Goal: Transaction & Acquisition: Purchase product/service

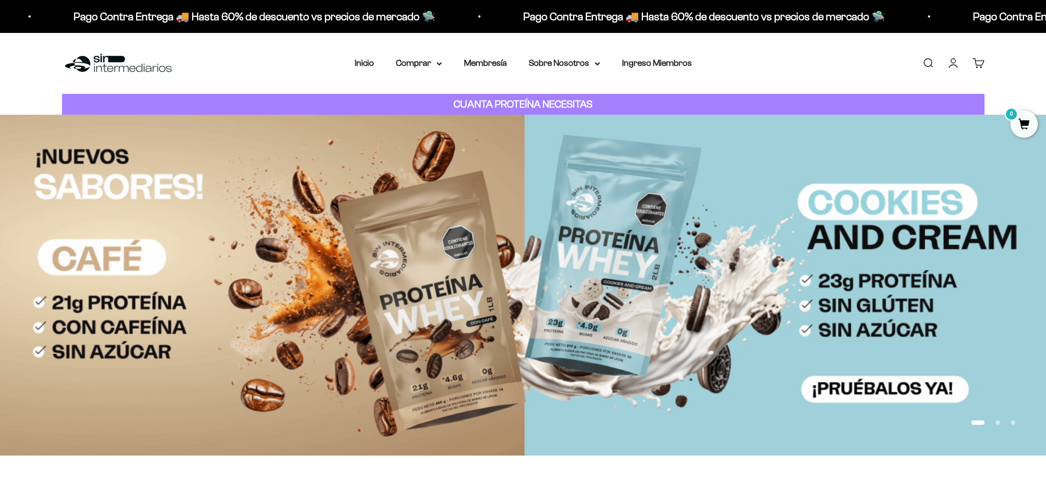
click at [951, 59] on link "Iniciar sesión" at bounding box center [953, 63] width 12 height 12
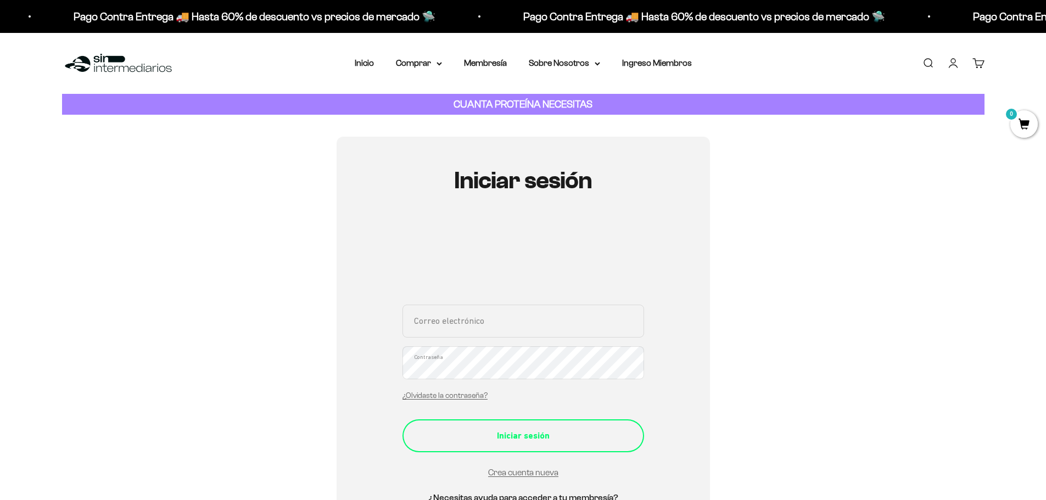
type input "[EMAIL_ADDRESS][DOMAIN_NAME]"
click at [522, 436] on div "Iniciar sesión" at bounding box center [523, 436] width 198 height 14
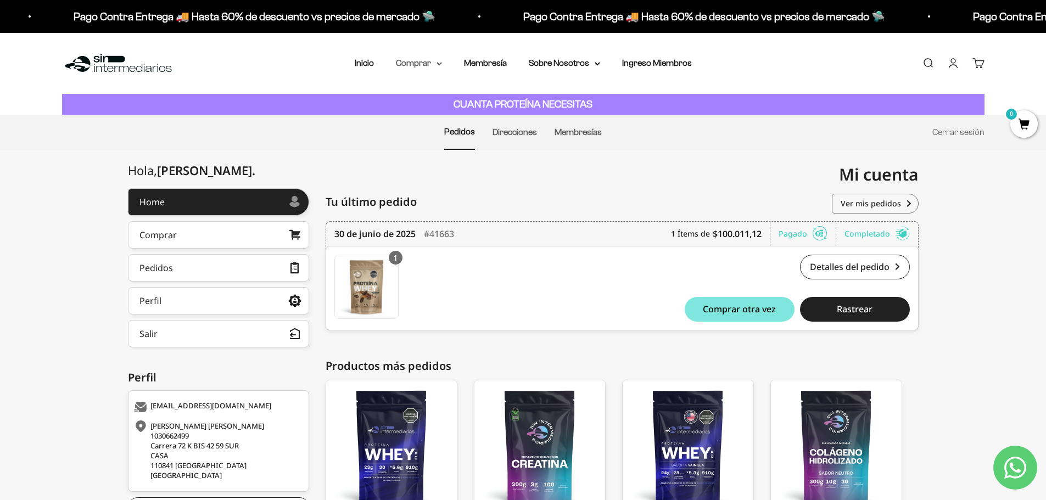
click at [408, 64] on summary "Comprar" at bounding box center [419, 63] width 46 height 14
click at [423, 94] on span "Proteínas" at bounding box center [420, 97] width 37 height 9
click at [372, 60] on link "Inicio" at bounding box center [364, 62] width 19 height 9
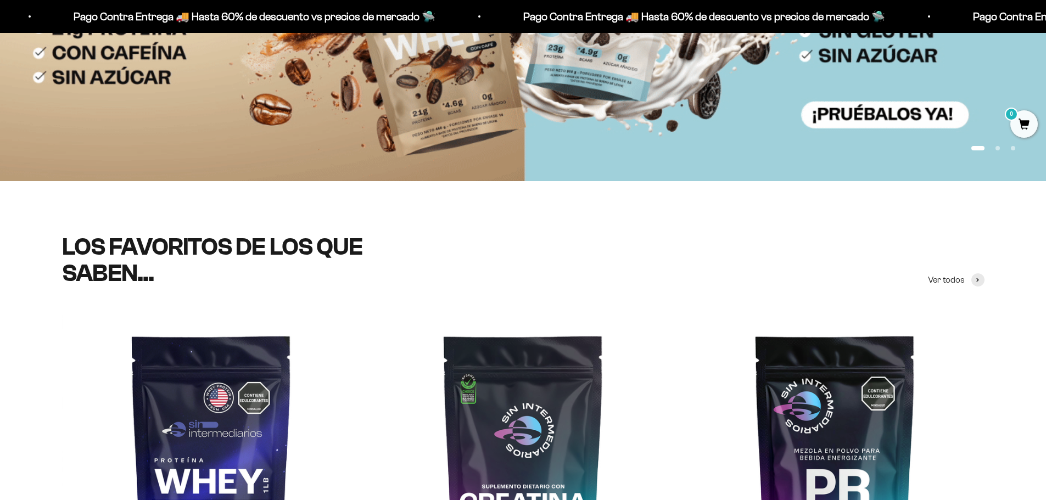
scroll to position [549, 0]
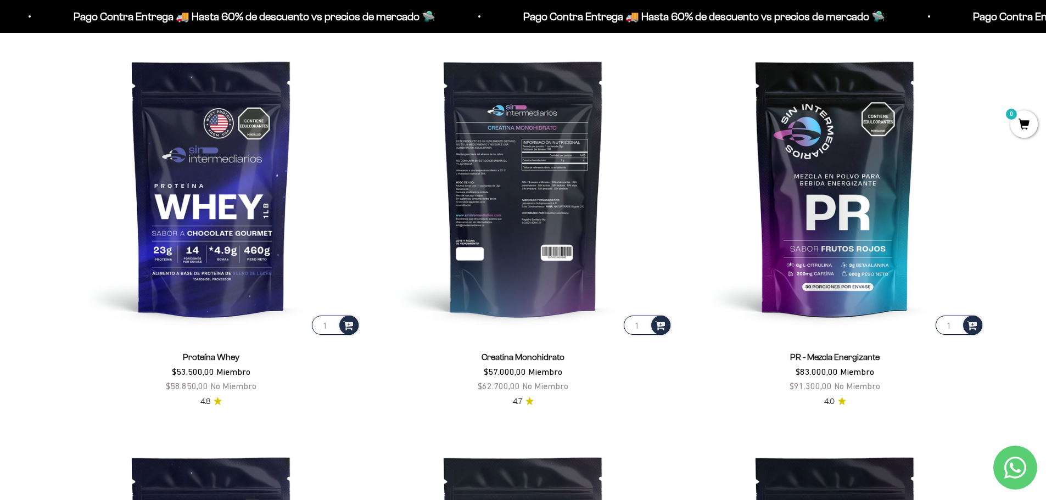
click at [593, 216] on img at bounding box center [523, 187] width 299 height 299
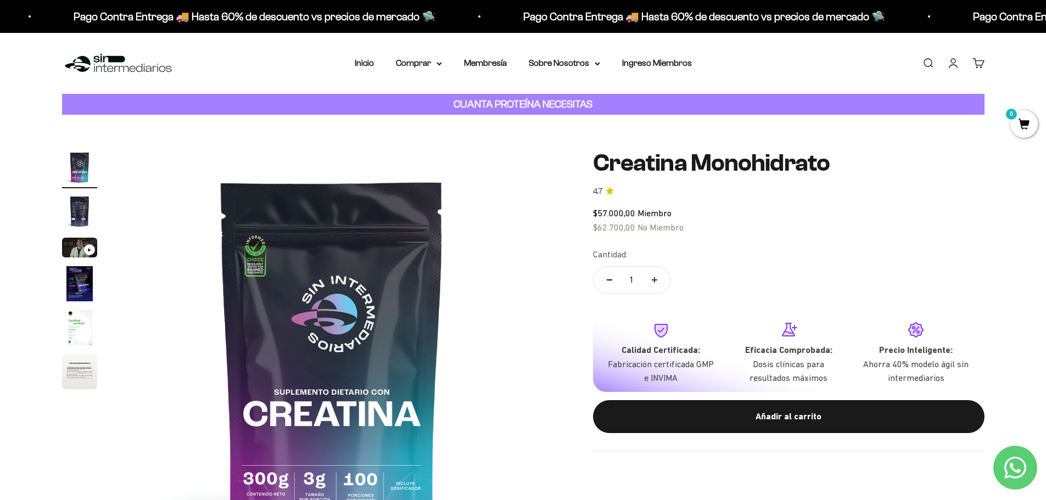
click at [659, 288] on button "Aumentar cantidad" at bounding box center [654, 280] width 32 height 26
click at [609, 281] on button "Reducir cantidad" at bounding box center [609, 280] width 32 height 26
type input "1"
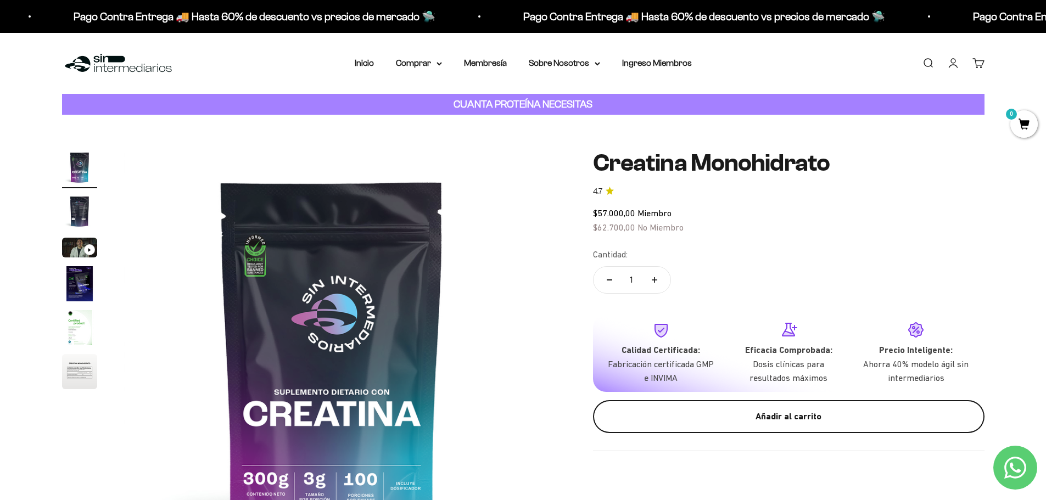
click at [688, 403] on button "Añadir al carrito" at bounding box center [788, 416] width 391 height 33
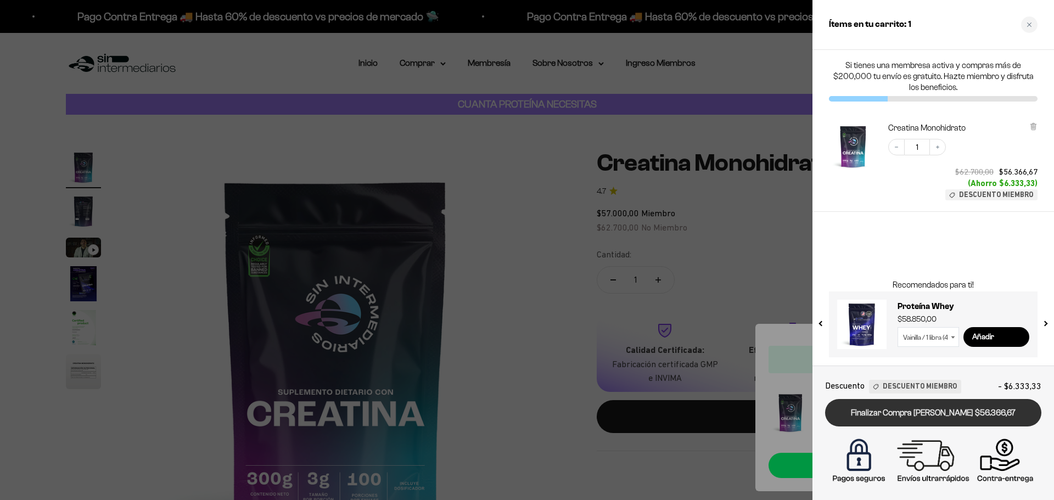
click at [937, 412] on link "Finalizar Compra Segura $56.366,67" at bounding box center [933, 413] width 216 height 28
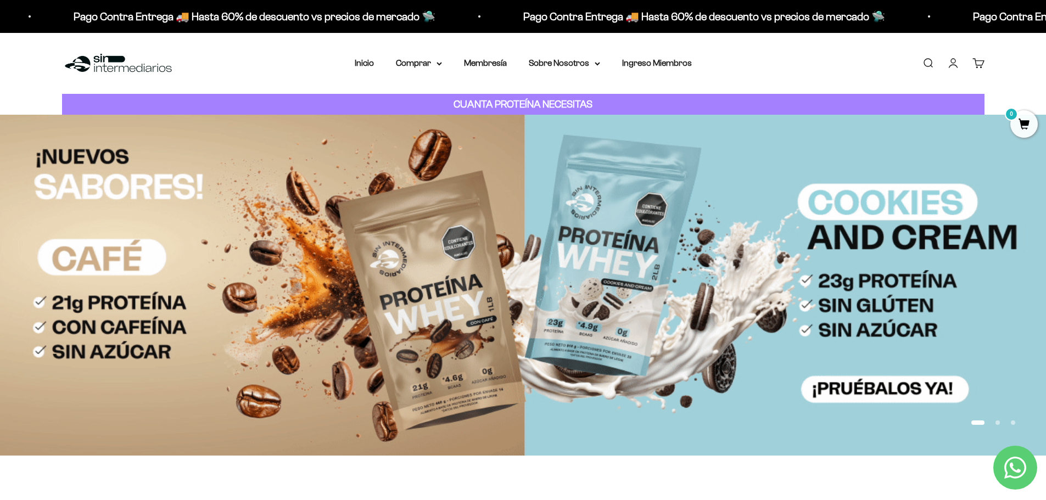
click at [956, 57] on link "Cuenta" at bounding box center [953, 63] width 12 height 12
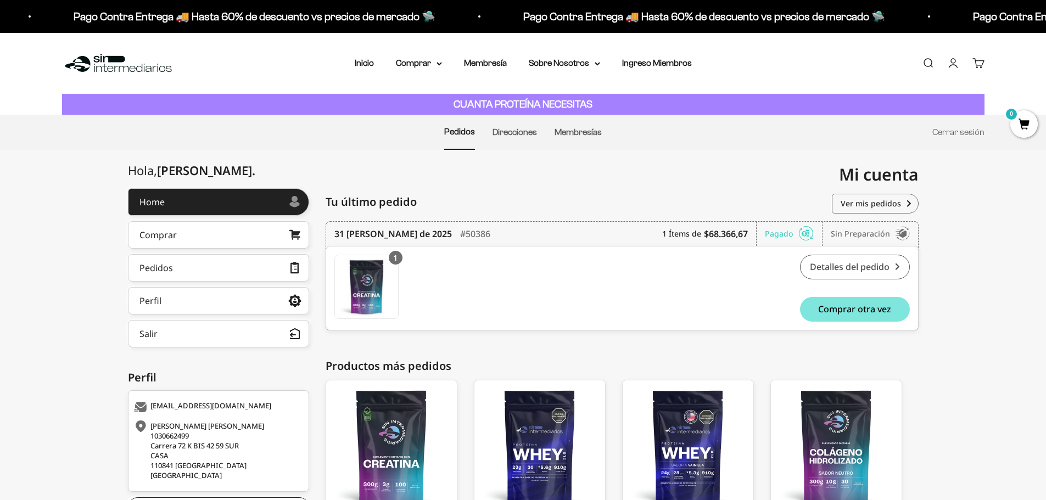
click at [837, 273] on link "Detalles del pedido" at bounding box center [855, 267] width 110 height 25
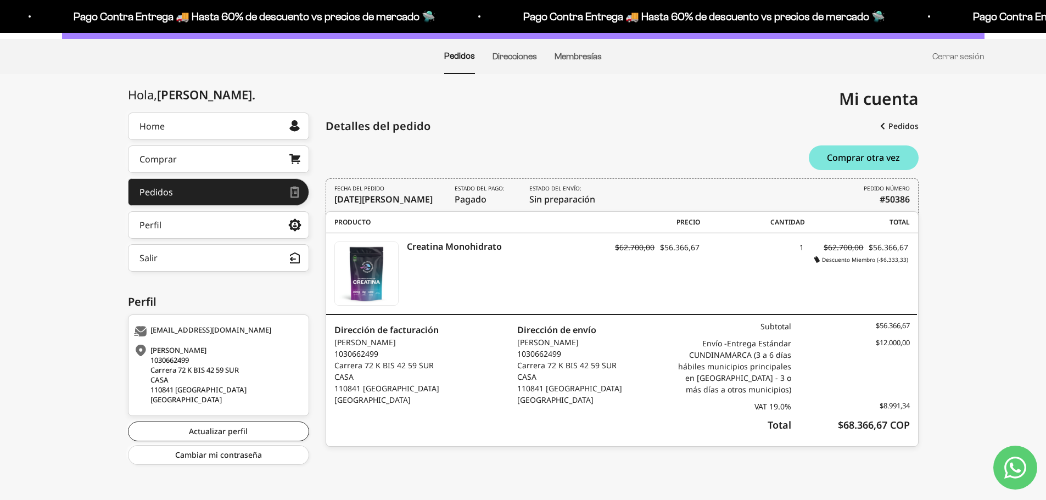
scroll to position [77, 0]
